Goal: Information Seeking & Learning: Learn about a topic

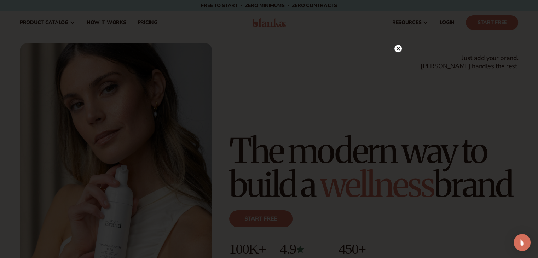
click at [398, 50] on circle at bounding box center [397, 48] width 7 height 7
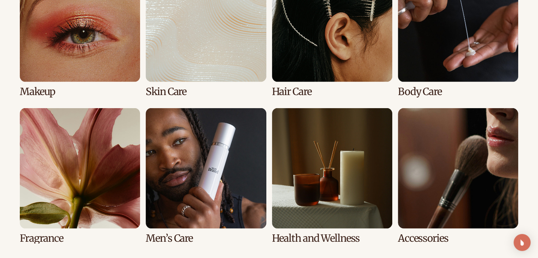
scroll to position [1456, 0]
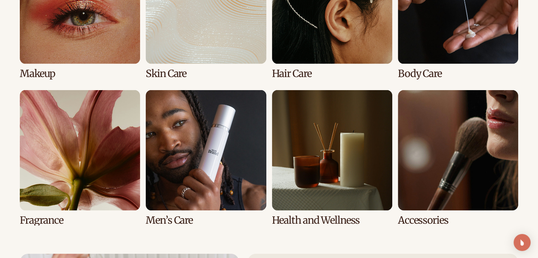
click at [181, 41] on link "2 / 8" at bounding box center [206, 10] width 120 height 135
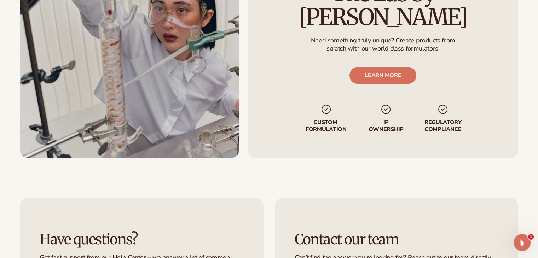
drag, startPoint x: 543, startPoint y: 22, endPoint x: 543, endPoint y: 174, distance: 151.4
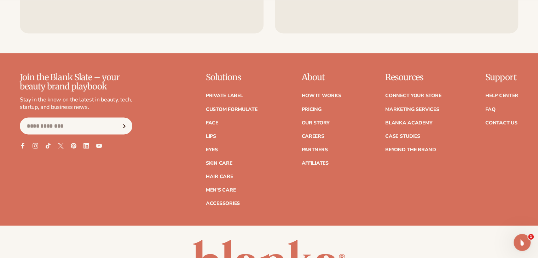
scroll to position [1248, 0]
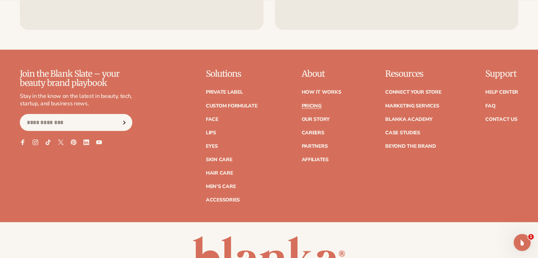
click at [316, 104] on link "Pricing" at bounding box center [311, 105] width 20 height 5
